Goal: Navigation & Orientation: Find specific page/section

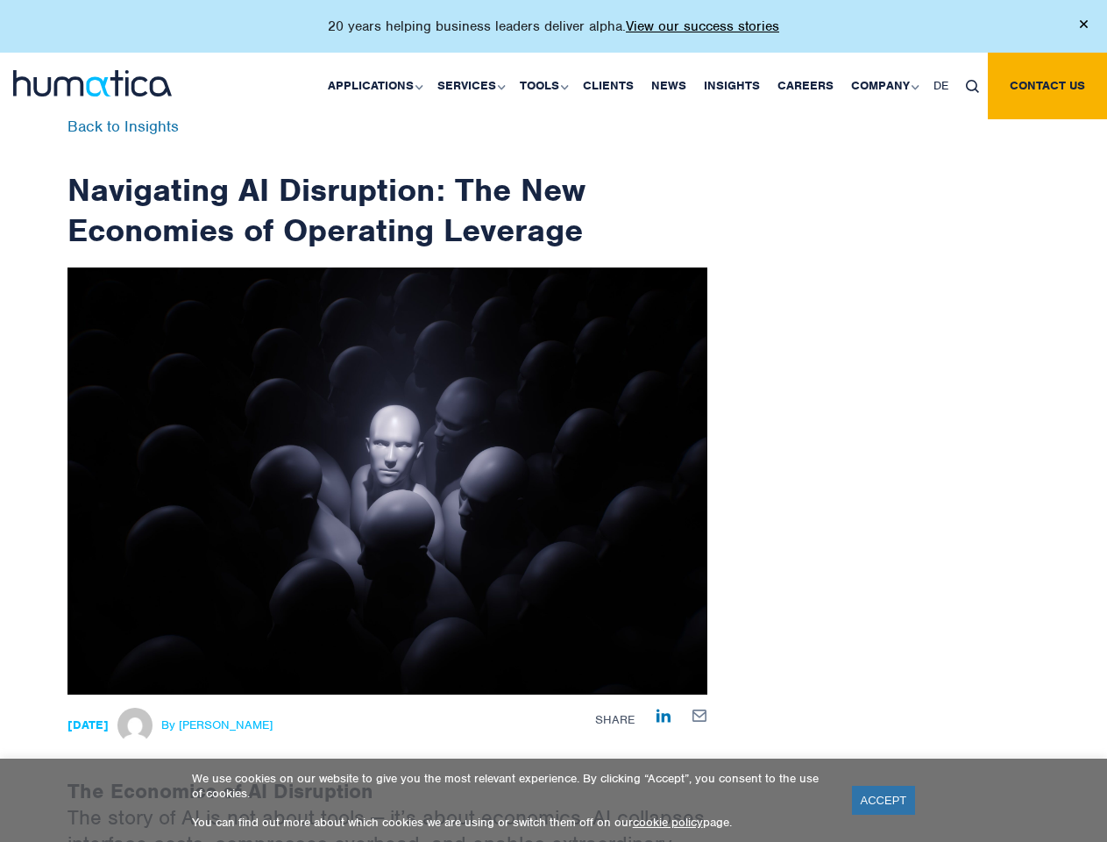
click at [553, 33] on p "20 years helping business leaders deliver alpha. View our success stories" at bounding box center [554, 27] width 452 height 18
click at [379, 85] on link "Applications" at bounding box center [374, 86] width 110 height 67
click at [473, 85] on link "Services" at bounding box center [470, 86] width 82 height 67
click at [546, 85] on link "Tools" at bounding box center [542, 86] width 63 height 67
click at [884, 85] on link "Company" at bounding box center [884, 86] width 82 height 67
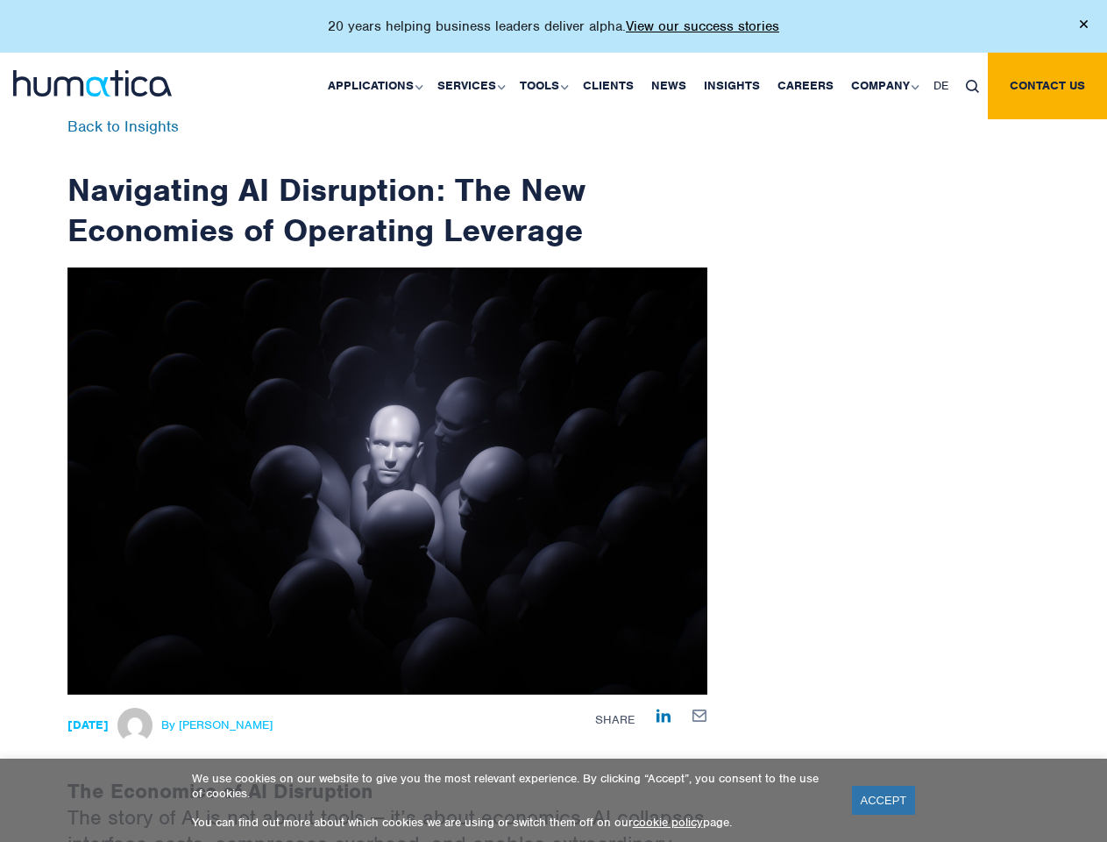
click at [972, 85] on img at bounding box center [972, 86] width 13 height 13
click at [884, 800] on link "ACCEPT" at bounding box center [884, 800] width 64 height 29
